Goal: Information Seeking & Learning: Learn about a topic

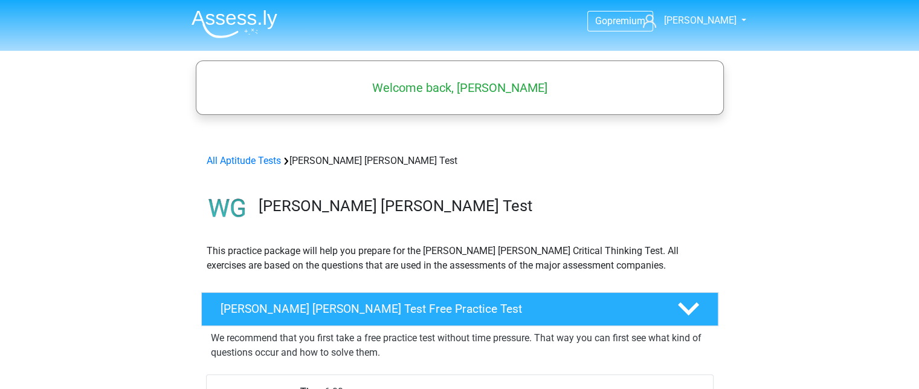
click at [269, 16] on img at bounding box center [235, 24] width 86 height 28
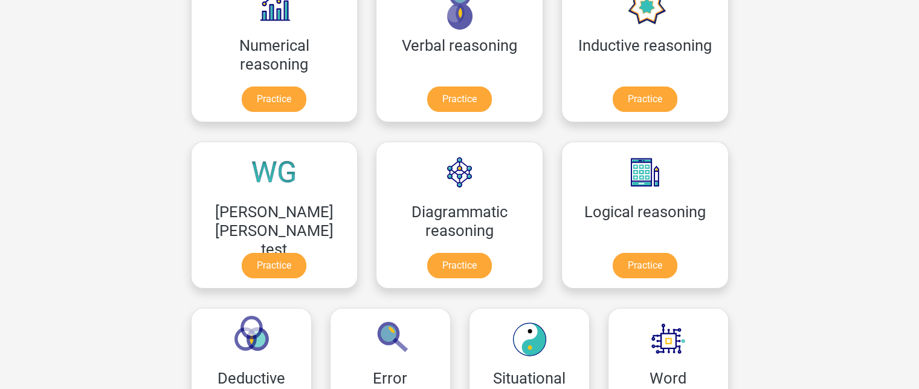
scroll to position [227, 0]
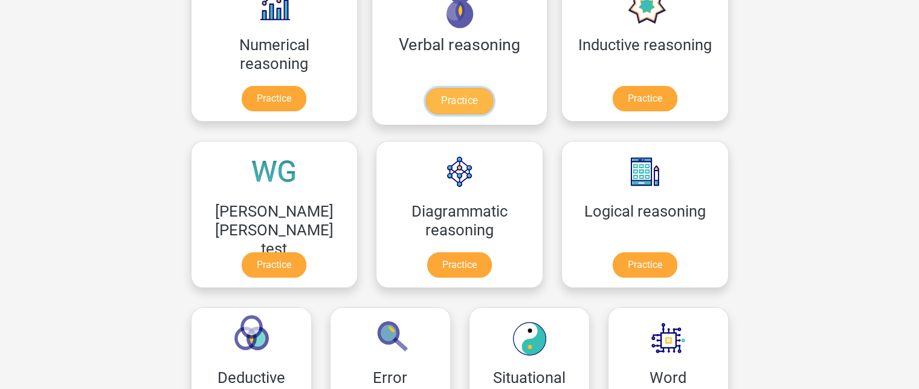
click at [425, 99] on link "Practice" at bounding box center [459, 101] width 68 height 27
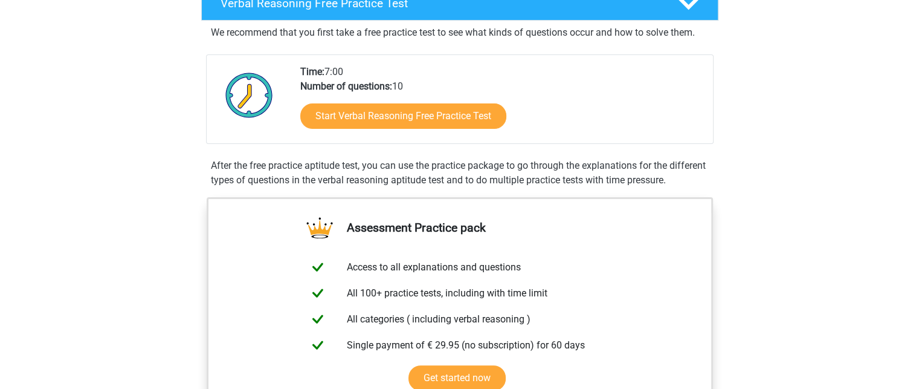
scroll to position [213, 0]
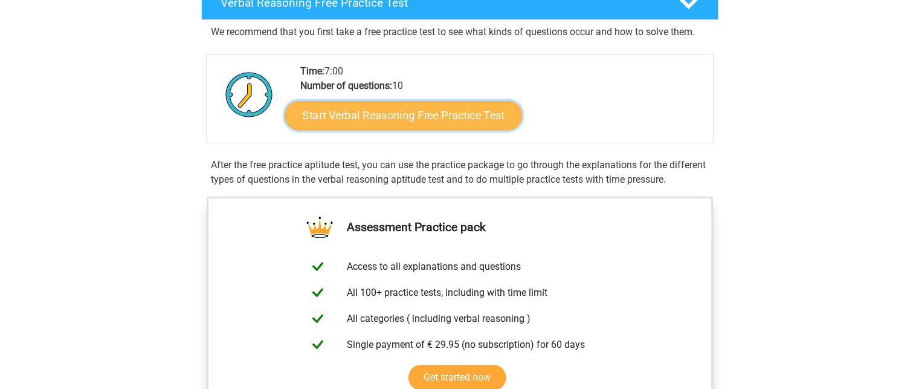
click at [406, 106] on link "Start Verbal Reasoning Free Practice Test" at bounding box center [403, 115] width 237 height 29
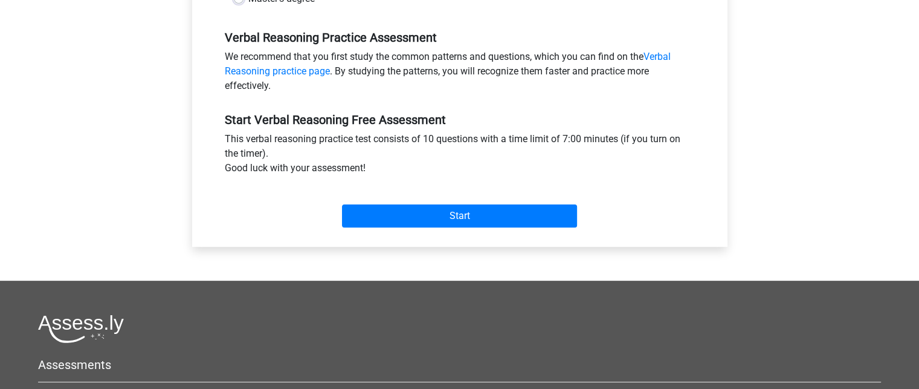
scroll to position [357, 0]
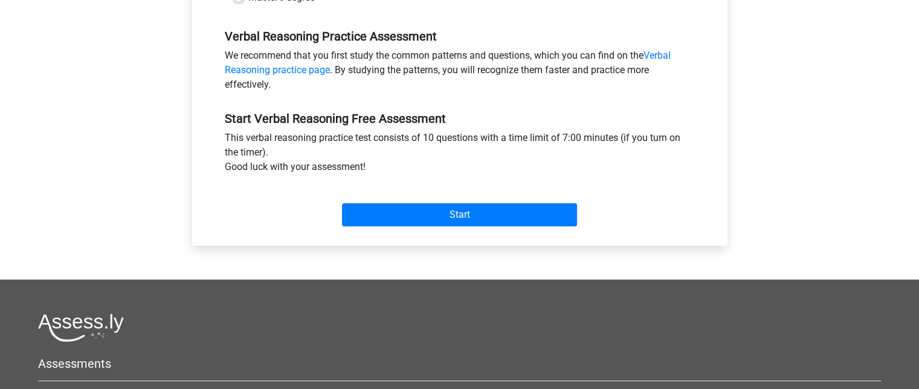
click at [411, 202] on div "Start" at bounding box center [460, 205] width 488 height 42
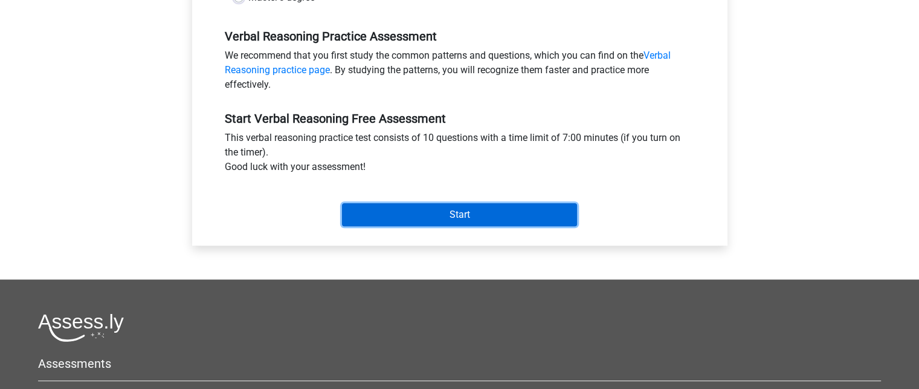
click at [412, 210] on input "Start" at bounding box center [459, 214] width 235 height 23
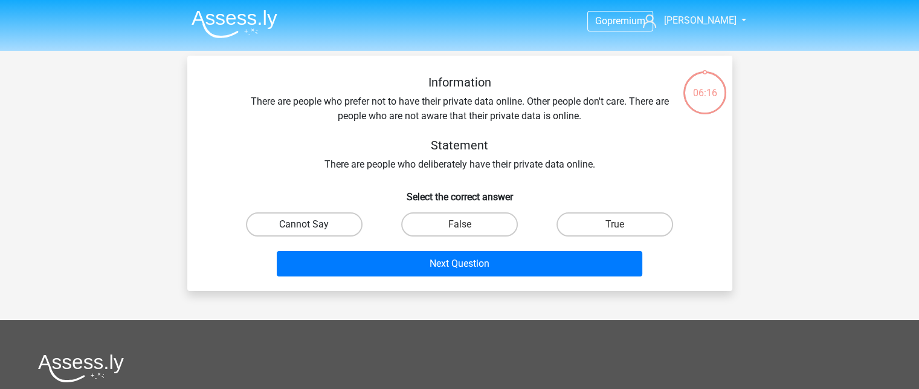
click at [343, 231] on label "Cannot Say" at bounding box center [304, 224] width 117 height 24
click at [312, 231] on input "Cannot Say" at bounding box center [308, 228] width 8 height 8
radio input "true"
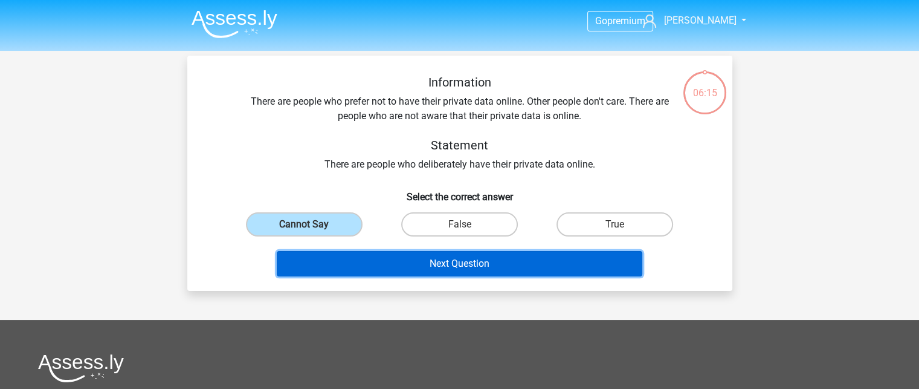
click at [375, 259] on button "Next Question" at bounding box center [460, 263] width 366 height 25
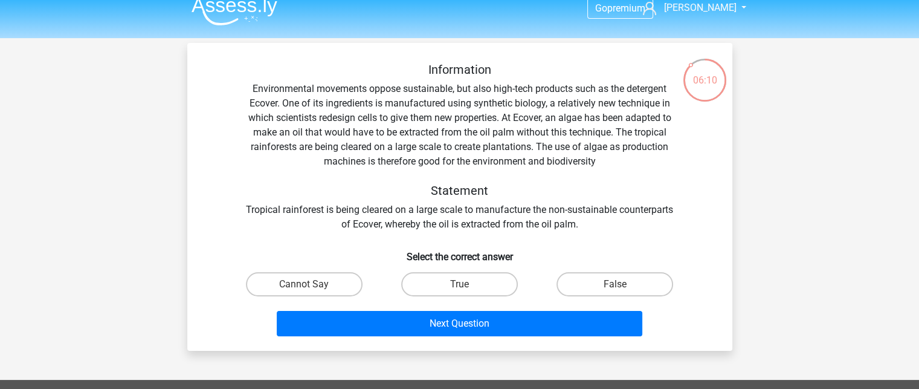
scroll to position [12, 0]
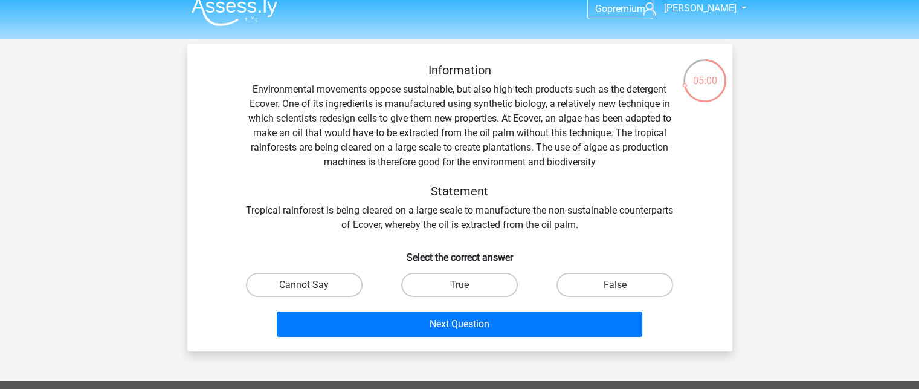
click at [599, 270] on div "False" at bounding box center [614, 285] width 155 height 34
click at [598, 289] on label "False" at bounding box center [615, 285] width 117 height 24
click at [615, 289] on input "False" at bounding box center [619, 289] width 8 height 8
radio input "true"
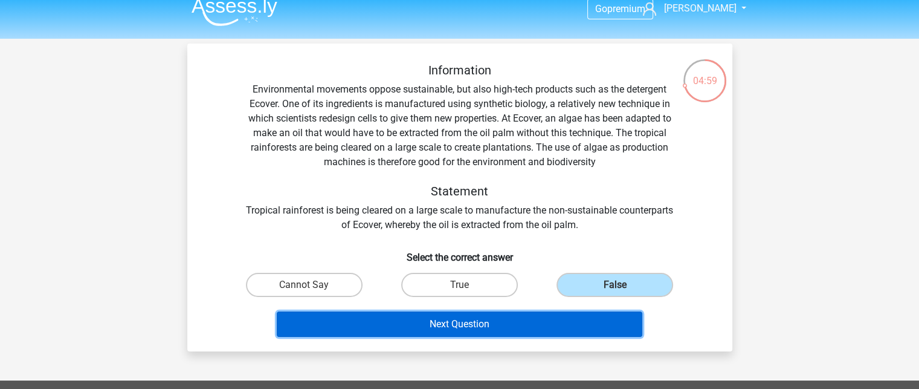
click at [583, 333] on button "Next Question" at bounding box center [460, 323] width 366 height 25
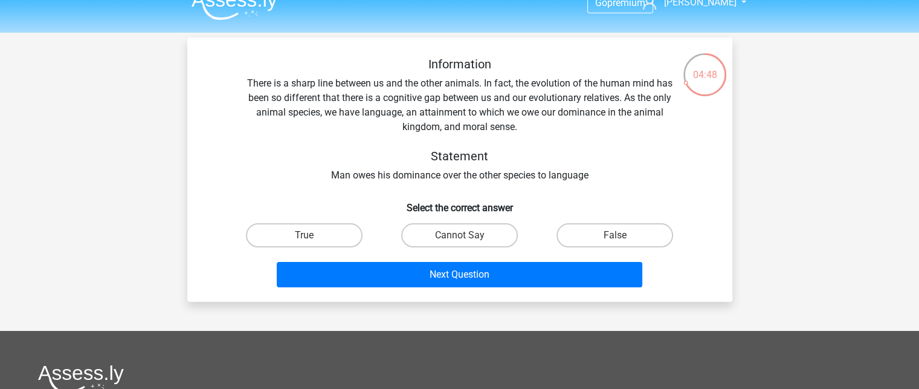
scroll to position [18, 0]
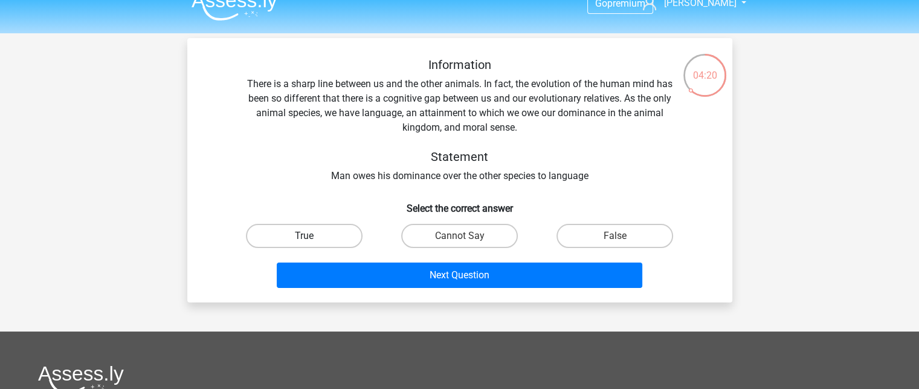
drag, startPoint x: 363, startPoint y: 233, endPoint x: 338, endPoint y: 240, distance: 25.8
click at [338, 240] on div "True" at bounding box center [304, 236] width 146 height 24
click at [338, 240] on label "True" at bounding box center [304, 236] width 117 height 24
click at [312, 240] on input "True" at bounding box center [308, 240] width 8 height 8
radio input "true"
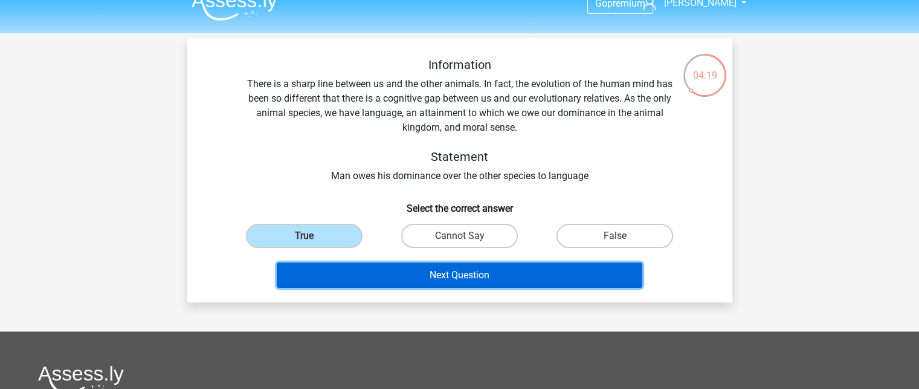
click at [387, 285] on button "Next Question" at bounding box center [460, 274] width 366 height 25
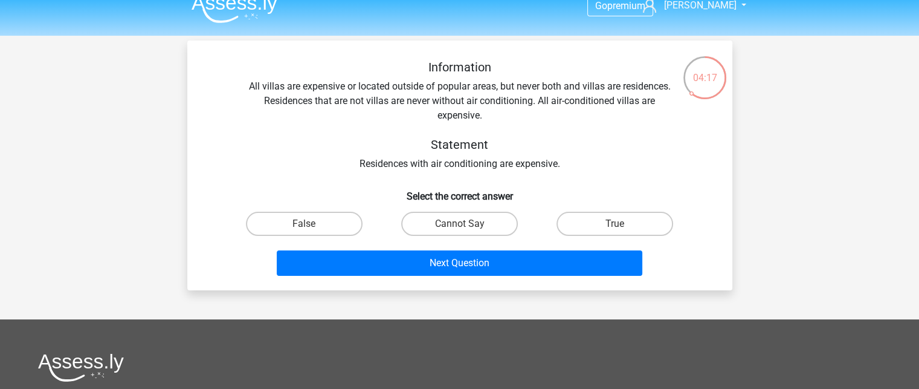
scroll to position [15, 0]
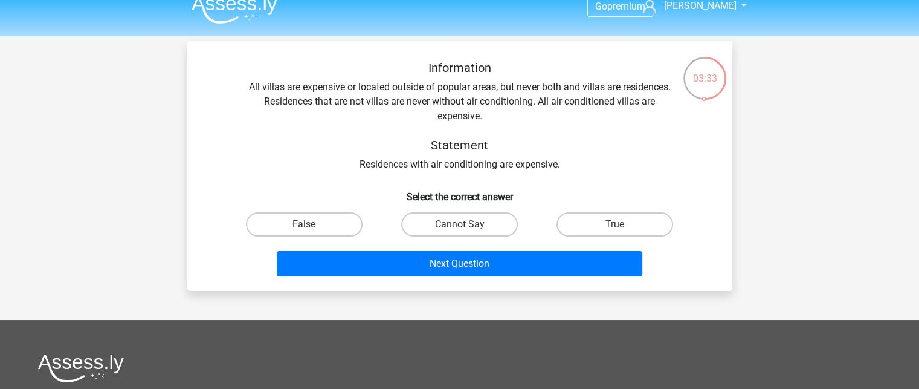
click at [464, 227] on input "Cannot Say" at bounding box center [463, 228] width 8 height 8
radio input "true"
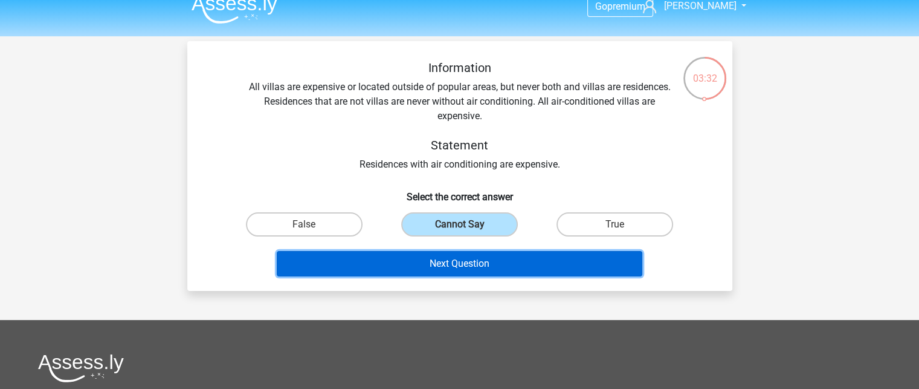
click at [466, 270] on button "Next Question" at bounding box center [460, 263] width 366 height 25
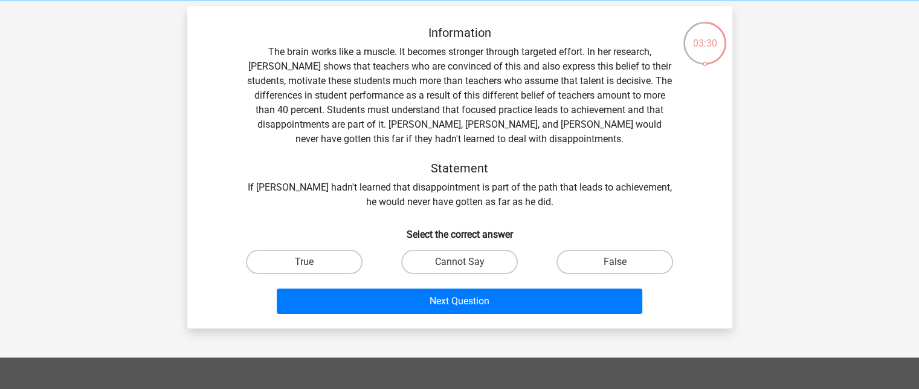
scroll to position [49, 0]
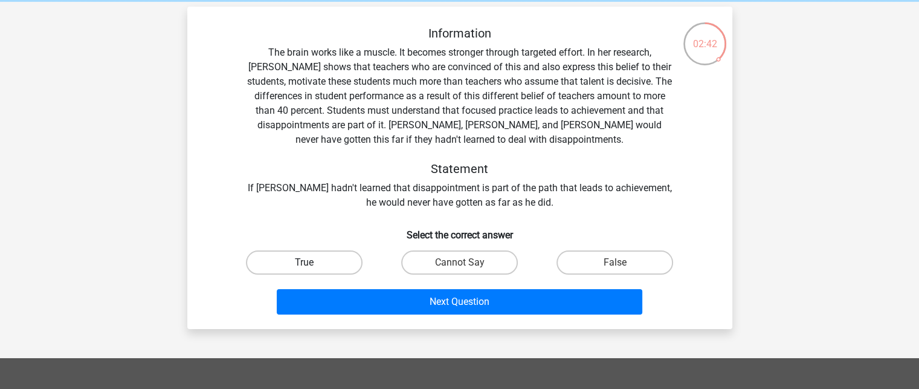
click at [303, 256] on label "True" at bounding box center [304, 262] width 117 height 24
click at [304, 262] on input "True" at bounding box center [308, 266] width 8 height 8
radio input "true"
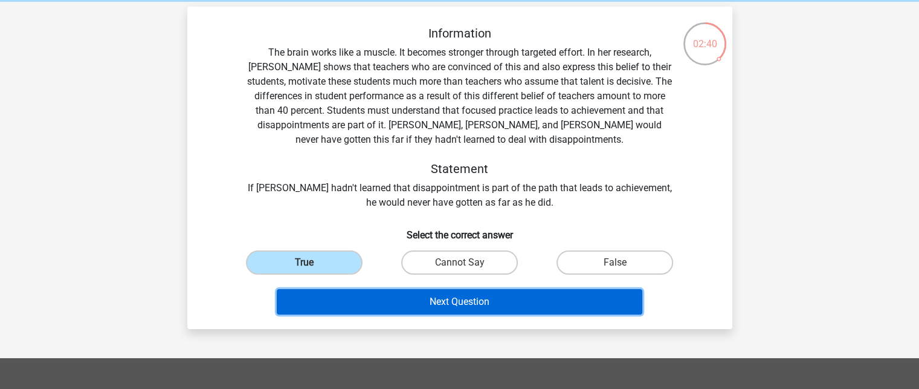
click at [350, 295] on button "Next Question" at bounding box center [460, 301] width 366 height 25
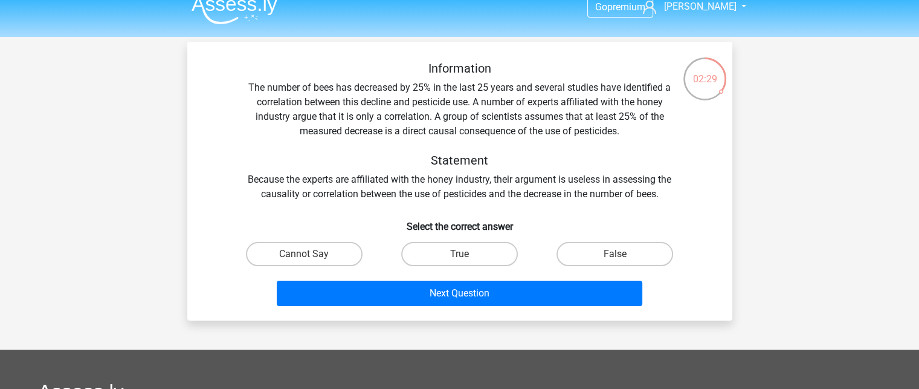
scroll to position [13, 0]
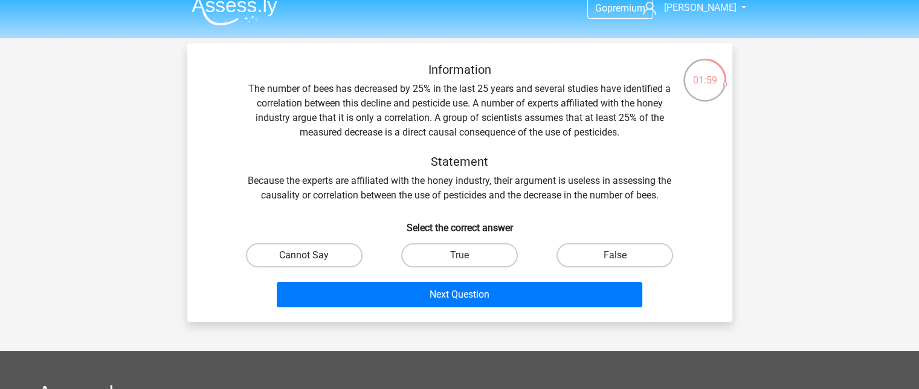
click at [307, 251] on label "Cannot Say" at bounding box center [304, 255] width 117 height 24
click at [307, 255] on input "Cannot Say" at bounding box center [308, 259] width 8 height 8
radio input "true"
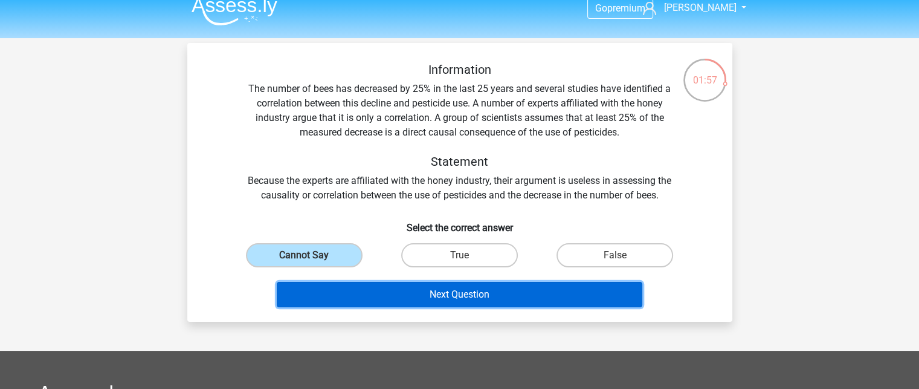
click at [375, 292] on button "Next Question" at bounding box center [460, 294] width 366 height 25
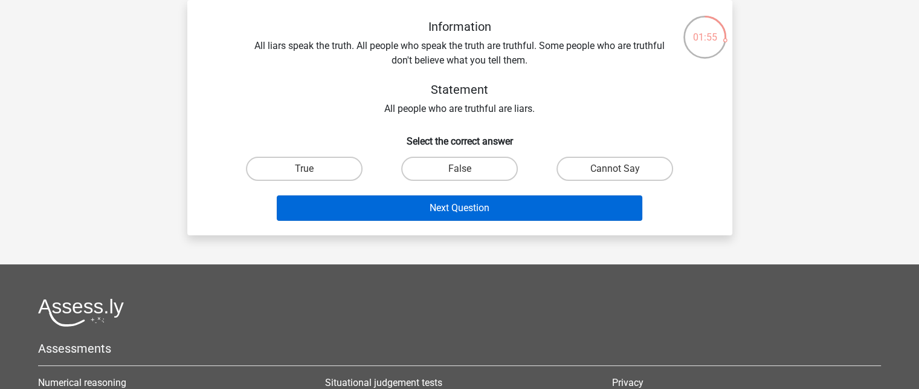
scroll to position [0, 0]
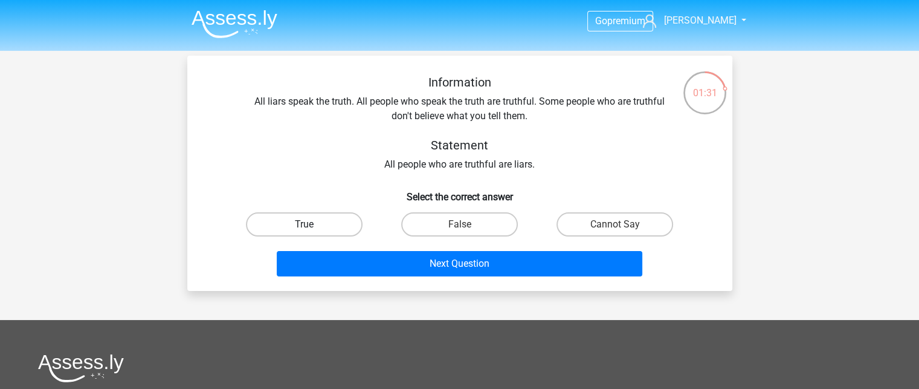
click at [324, 225] on label "True" at bounding box center [304, 224] width 117 height 24
click at [312, 225] on input "True" at bounding box center [308, 228] width 8 height 8
radio input "true"
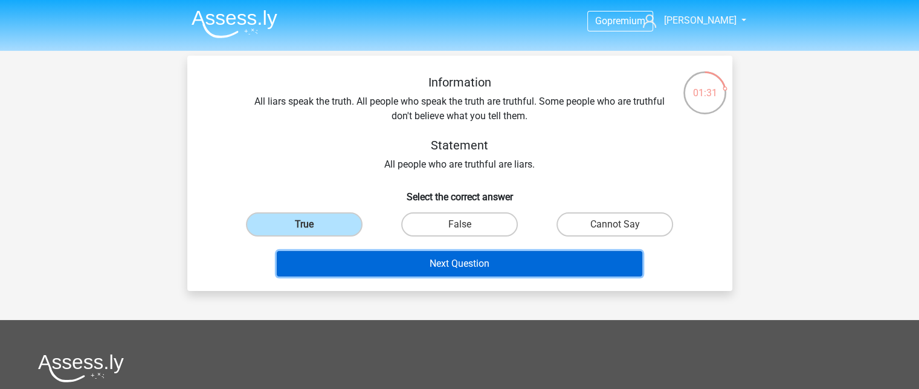
click at [341, 259] on button "Next Question" at bounding box center [460, 263] width 366 height 25
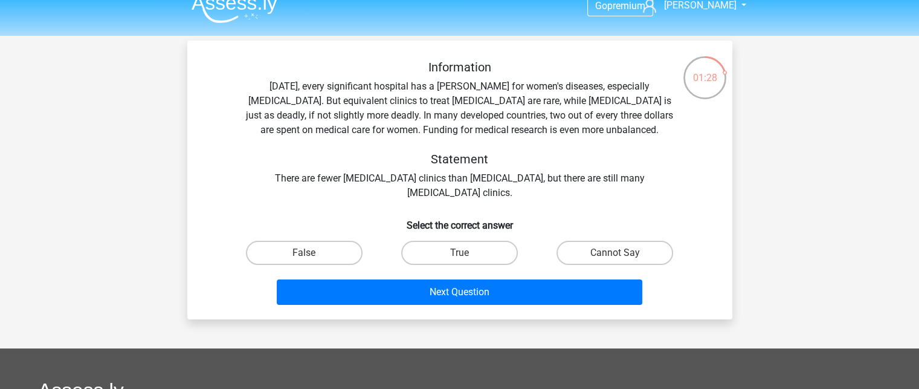
scroll to position [15, 0]
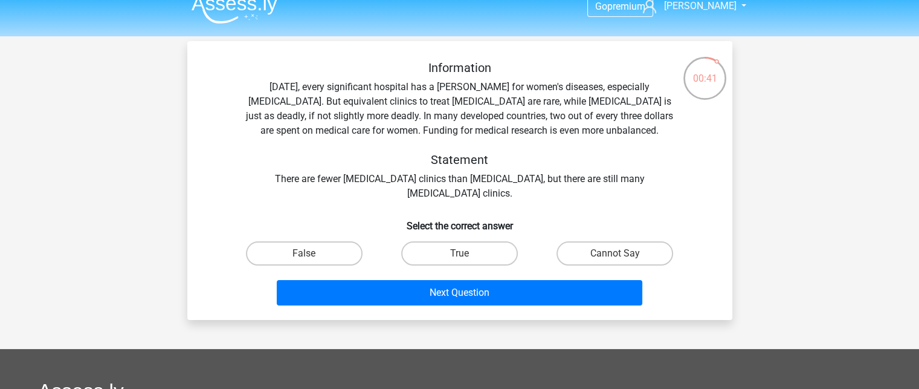
click at [610, 240] on div "Cannot Say" at bounding box center [614, 253] width 155 height 34
click at [610, 250] on label "Cannot Say" at bounding box center [615, 253] width 117 height 24
click at [615, 253] on input "Cannot Say" at bounding box center [619, 257] width 8 height 8
radio input "true"
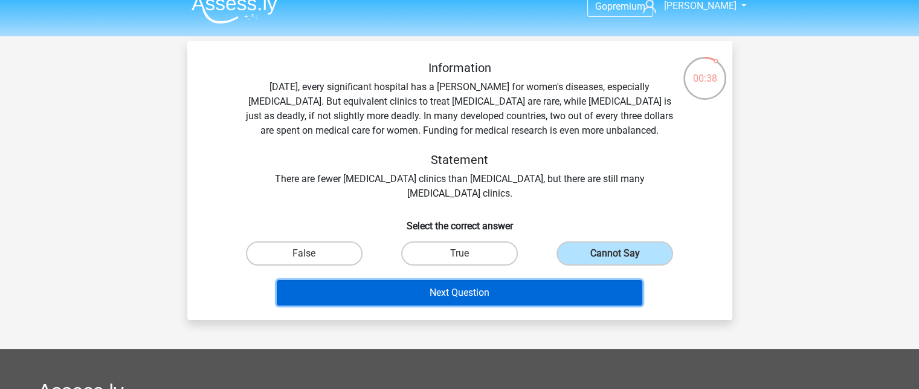
click at [589, 286] on button "Next Question" at bounding box center [460, 292] width 366 height 25
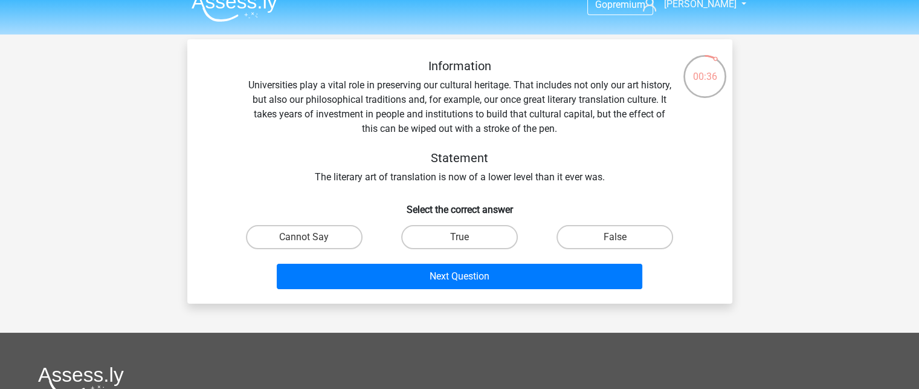
scroll to position [16, 0]
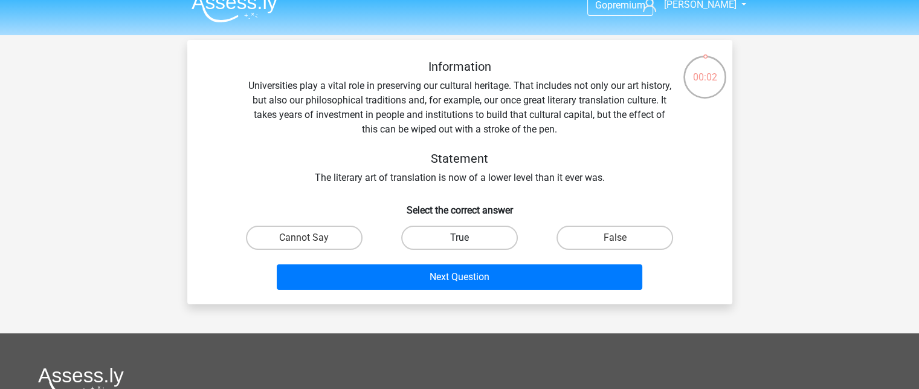
click at [445, 232] on label "True" at bounding box center [459, 237] width 117 height 24
click at [459, 237] on input "True" at bounding box center [463, 241] width 8 height 8
radio input "true"
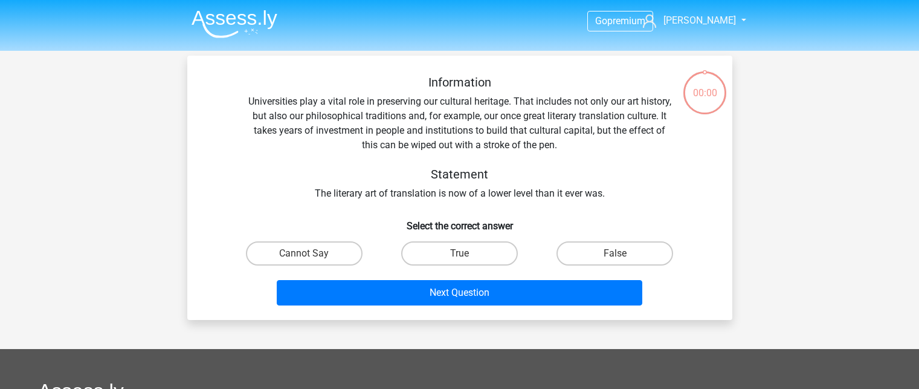
scroll to position [16, 0]
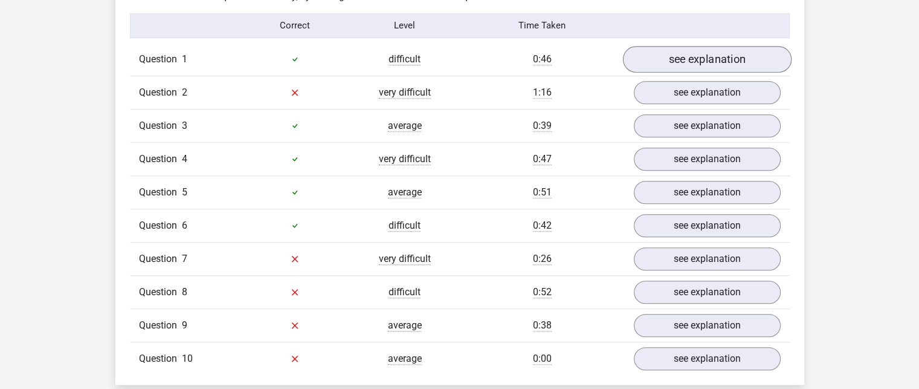
scroll to position [973, 0]
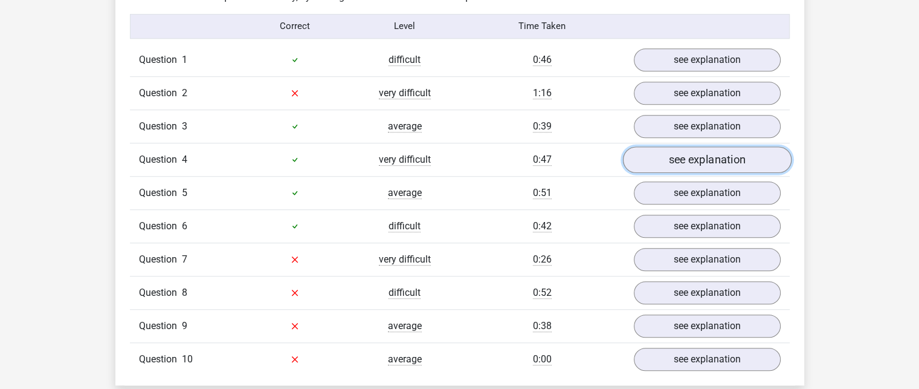
click at [742, 154] on link "see explanation" at bounding box center [706, 159] width 169 height 27
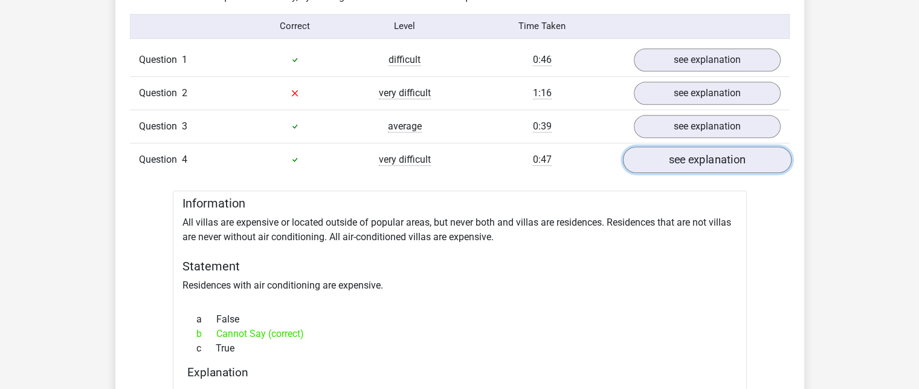
click at [742, 154] on link "see explanation" at bounding box center [706, 159] width 169 height 27
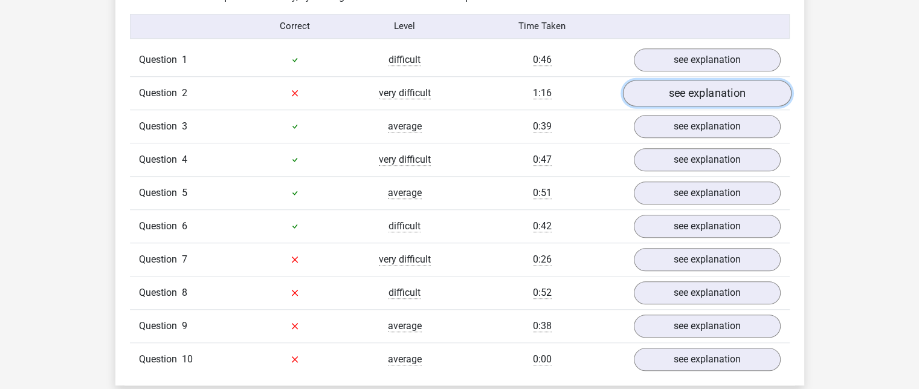
click at [725, 88] on link "see explanation" at bounding box center [706, 93] width 169 height 27
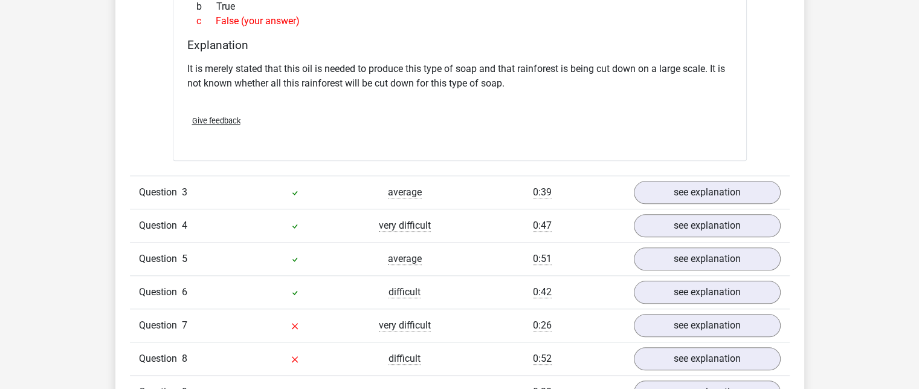
scroll to position [1418, 0]
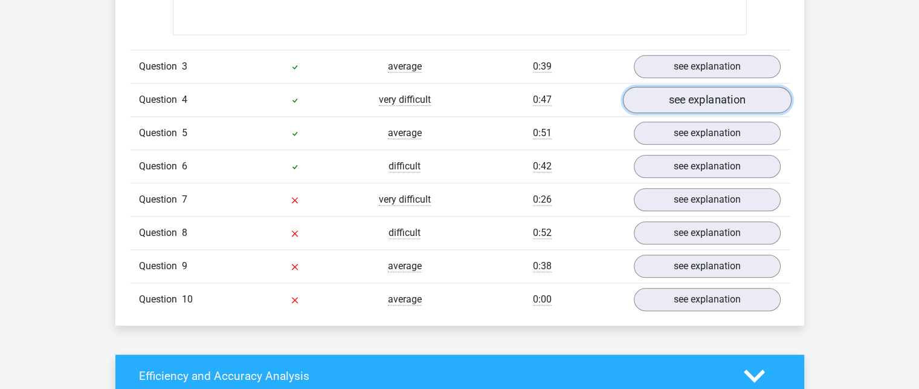
click at [684, 106] on link "see explanation" at bounding box center [706, 99] width 169 height 27
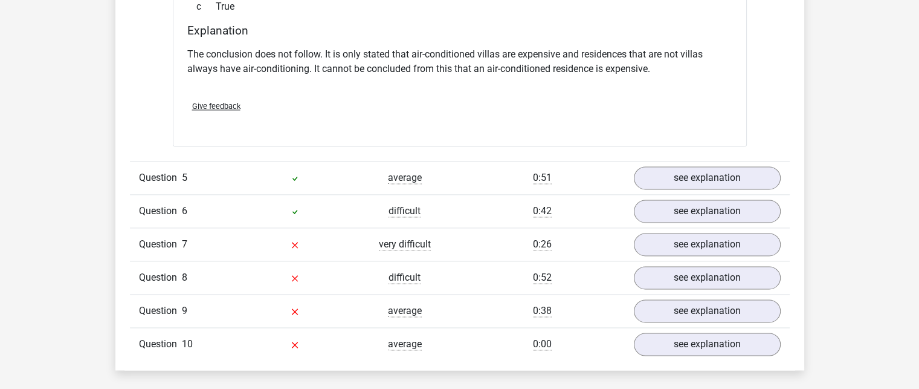
scroll to position [1700, 0]
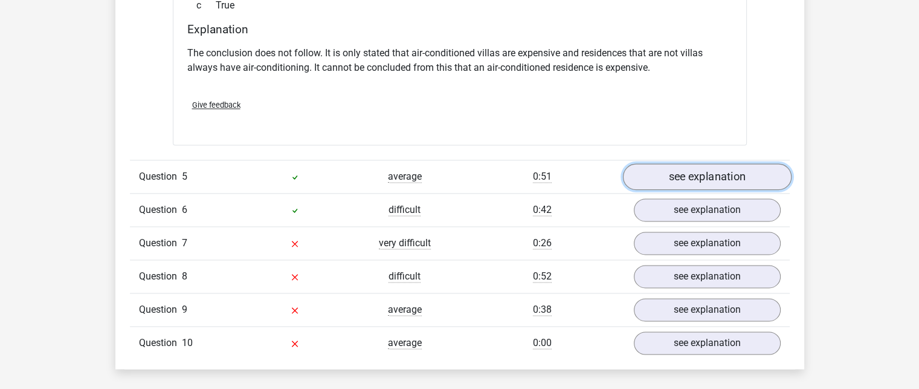
click at [715, 177] on link "see explanation" at bounding box center [706, 176] width 169 height 27
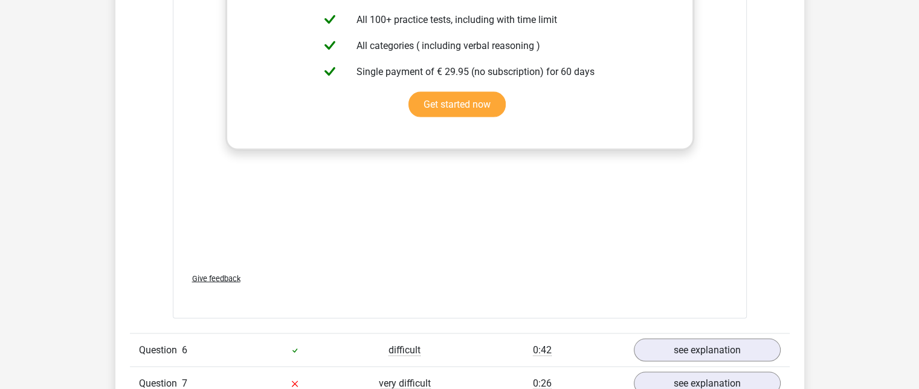
scroll to position [2303, 0]
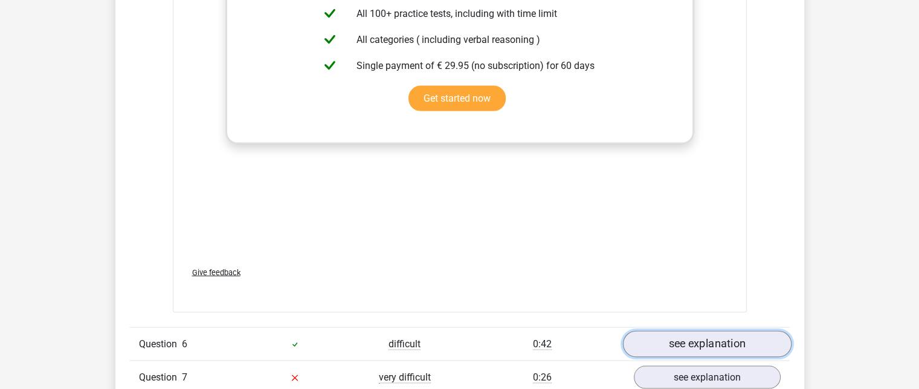
click at [703, 331] on link "see explanation" at bounding box center [706, 344] width 169 height 27
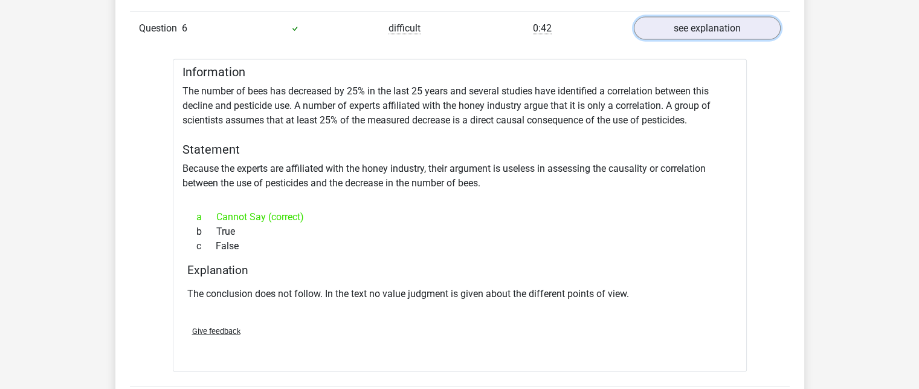
scroll to position [2550, 0]
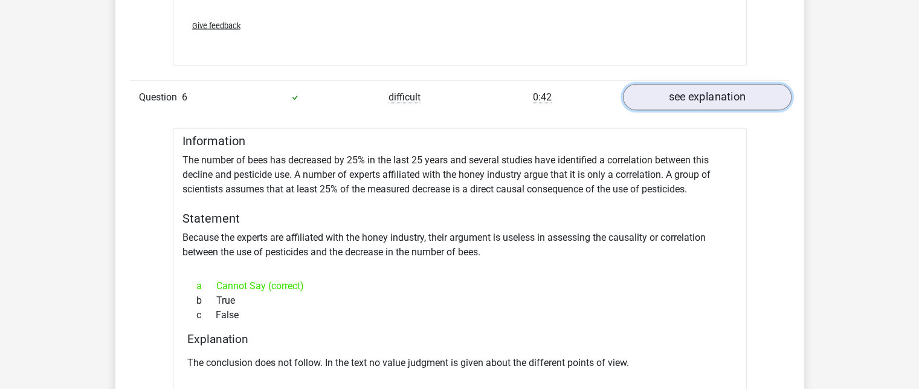
click at [701, 84] on link "see explanation" at bounding box center [706, 97] width 169 height 27
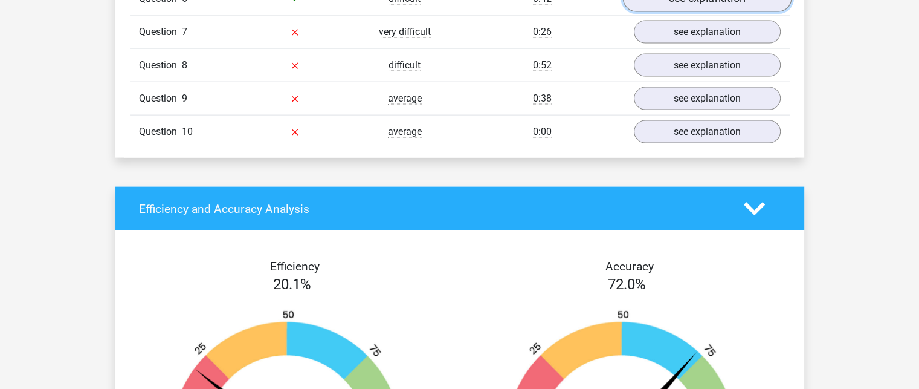
scroll to position [2608, 0]
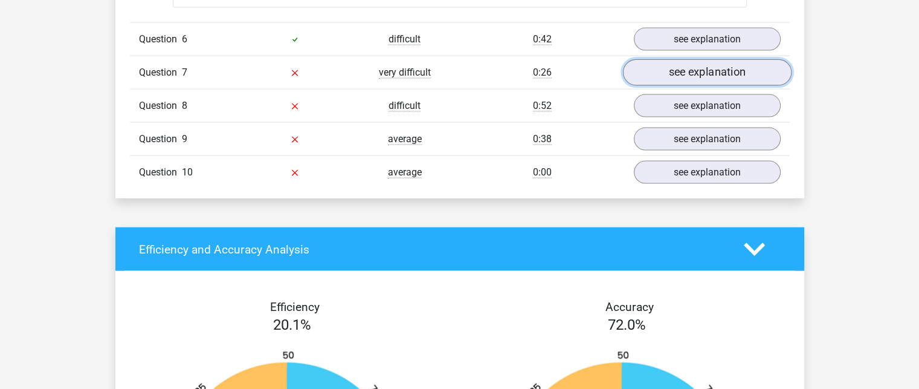
click at [705, 61] on link "see explanation" at bounding box center [706, 72] width 169 height 27
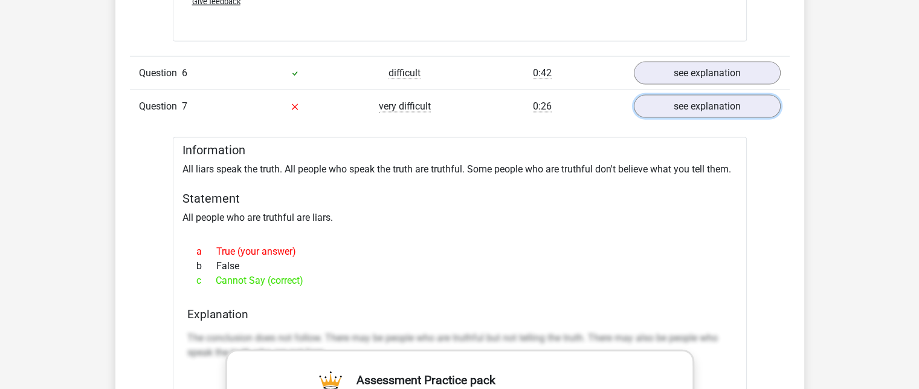
scroll to position [2574, 0]
click at [660, 94] on link "see explanation" at bounding box center [706, 107] width 169 height 27
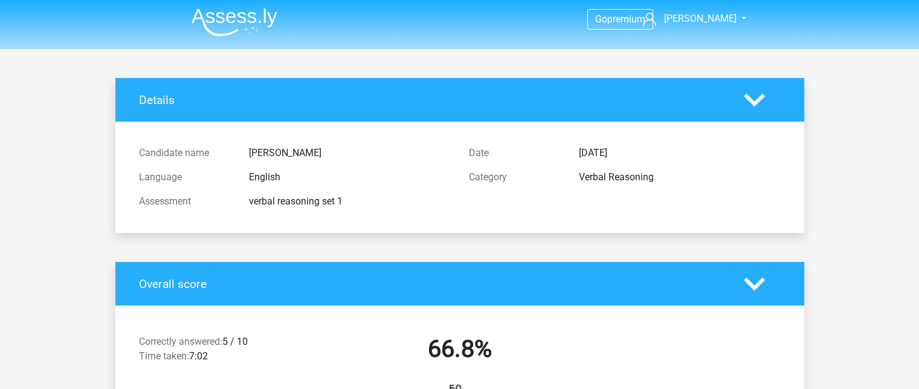
scroll to position [2, 0]
